Goal: Transaction & Acquisition: Purchase product/service

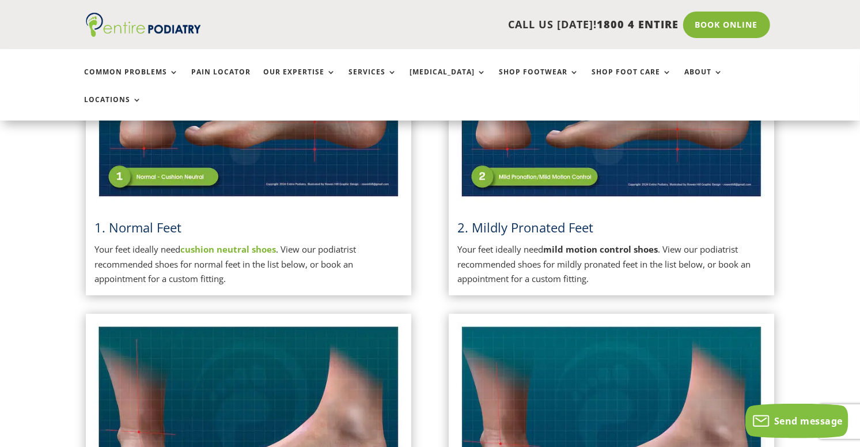
scroll to position [300, 0]
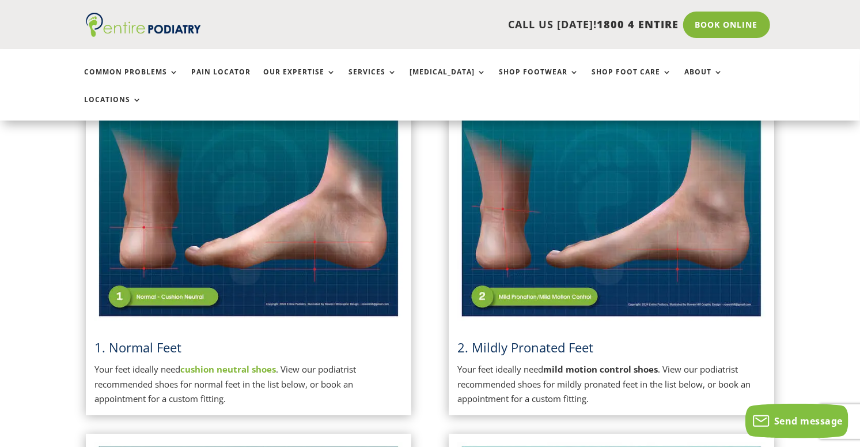
click at [547, 267] on img at bounding box center [611, 212] width 308 height 217
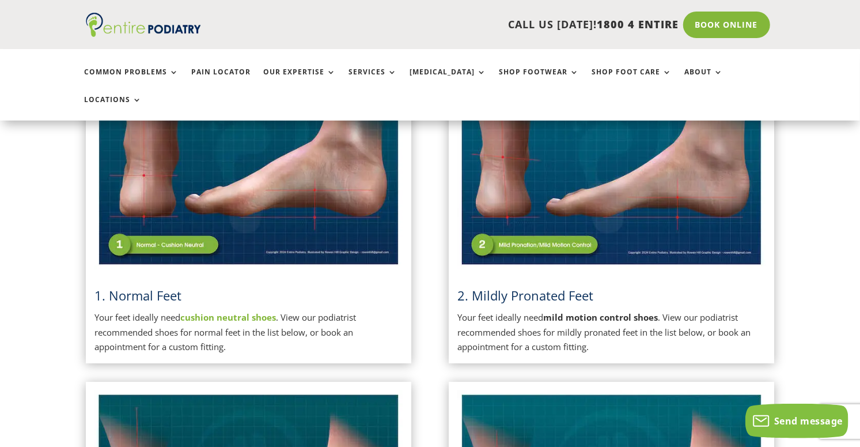
scroll to position [360, 0]
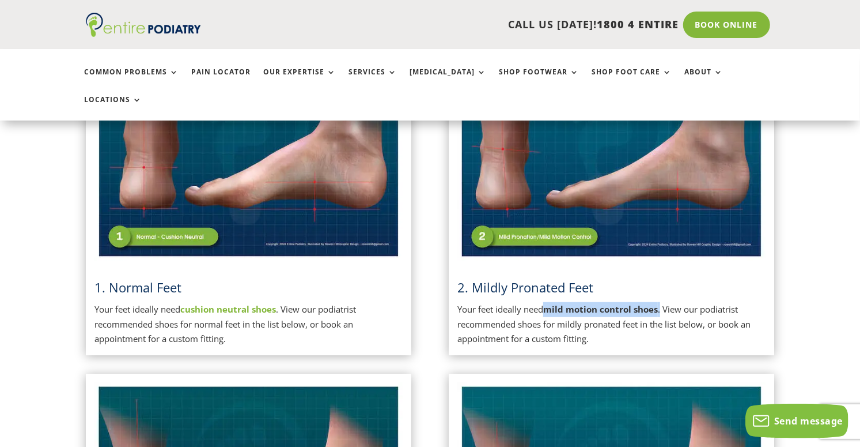
drag, startPoint x: 548, startPoint y: 280, endPoint x: 662, endPoint y: 278, distance: 114.1
click at [662, 302] on p "Your feet ideally need mild motion control shoes . View our podiatrist recommen…" at bounding box center [611, 324] width 308 height 44
copy p "mild motion control shoes ."
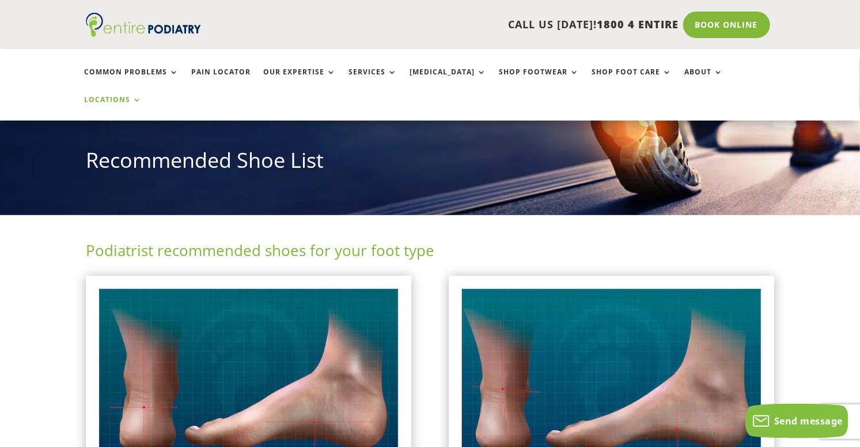
scroll to position [0, 0]
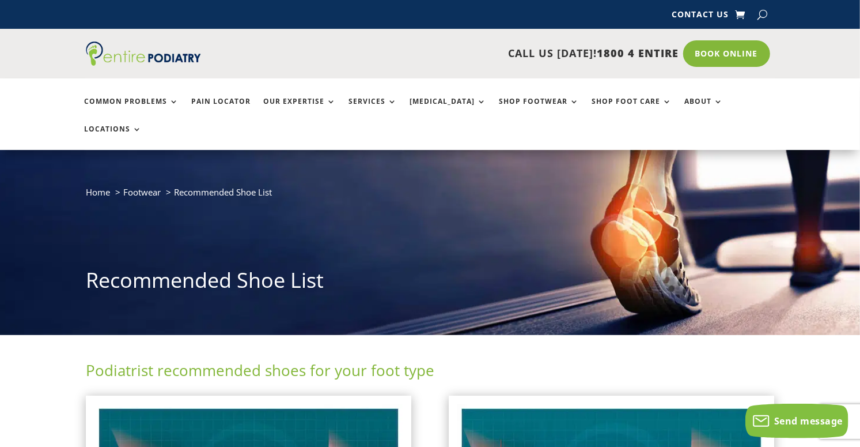
drag, startPoint x: 765, startPoint y: 13, endPoint x: 762, endPoint y: 18, distance: 5.9
click at [765, 14] on button "button" at bounding box center [763, 14] width 10 height 17
paste input "**********"
type input "**********"
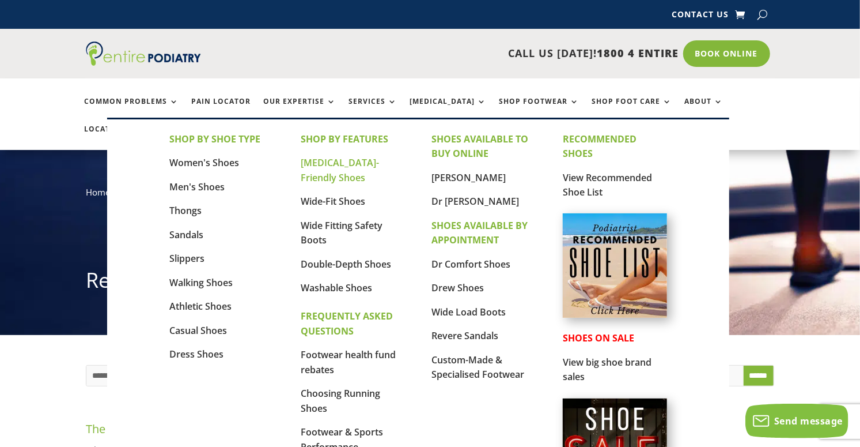
click at [338, 165] on link "[MEDICAL_DATA]-Friendly Shoes" at bounding box center [340, 170] width 78 height 28
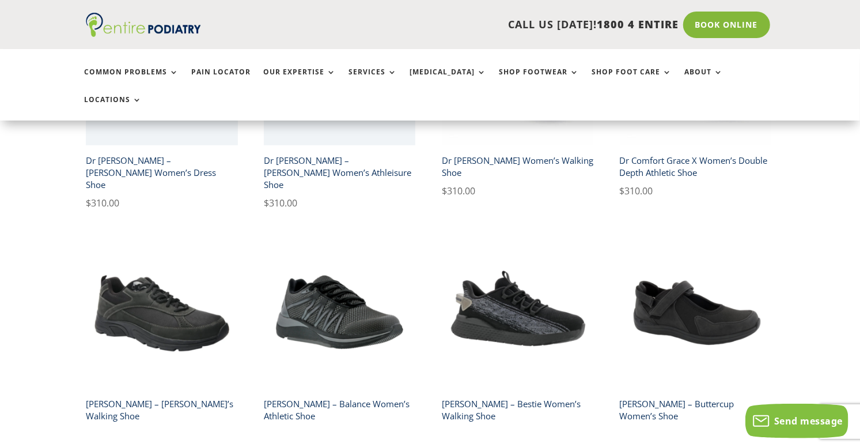
scroll to position [839, 0]
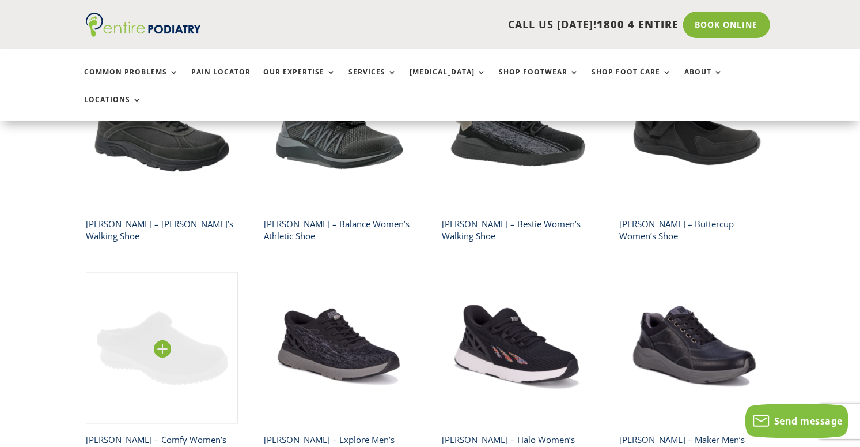
click at [173, 297] on img at bounding box center [162, 348] width 152 height 152
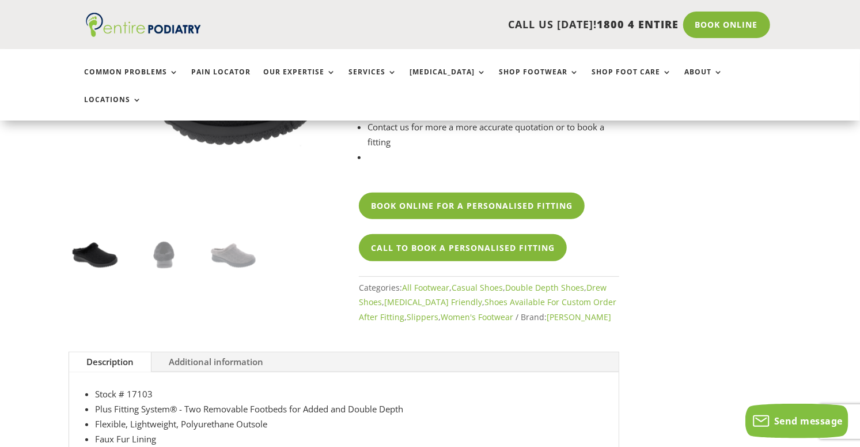
scroll to position [359, 0]
